Goal: Register for event/course

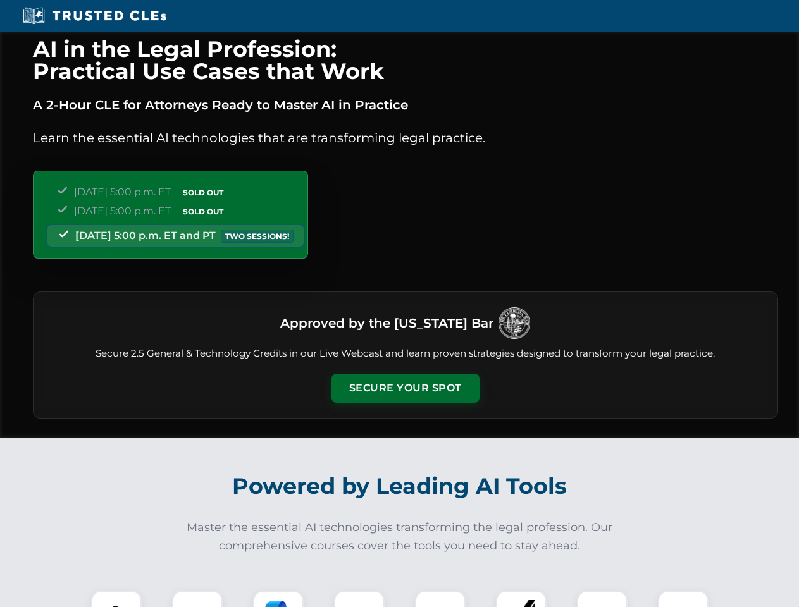
click at [405, 388] on button "Secure Your Spot" at bounding box center [405, 388] width 148 height 29
click at [116, 599] on img at bounding box center [116, 616] width 37 height 37
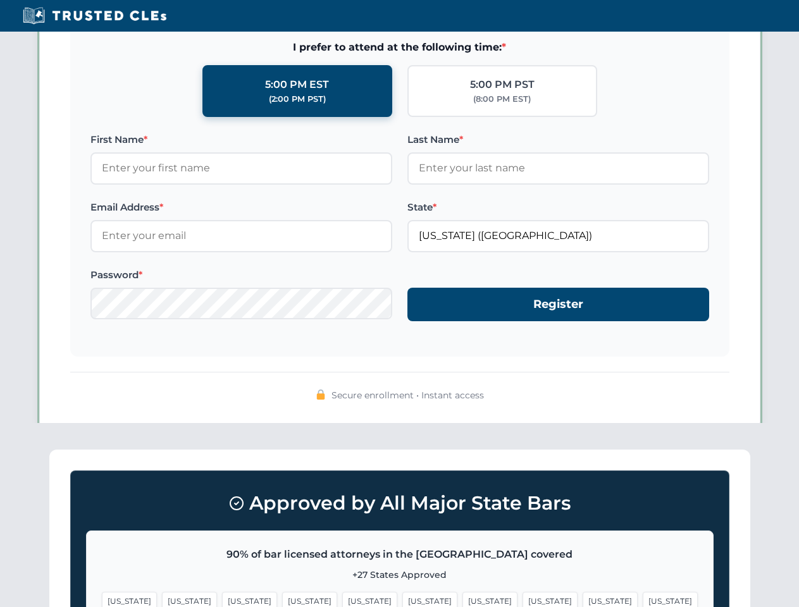
click at [462, 599] on span "[US_STATE]" at bounding box center [489, 601] width 55 height 18
click at [582, 599] on span "[US_STATE]" at bounding box center [609, 601] width 55 height 18
